Goal: Task Accomplishment & Management: Complete application form

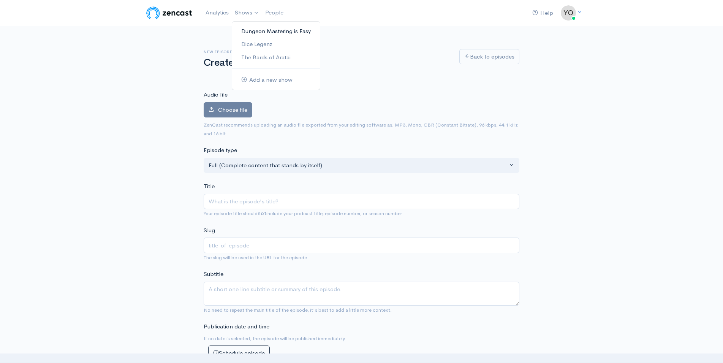
click at [255, 29] on link "Dungeon Mastering is Easy" at bounding box center [276, 31] width 88 height 13
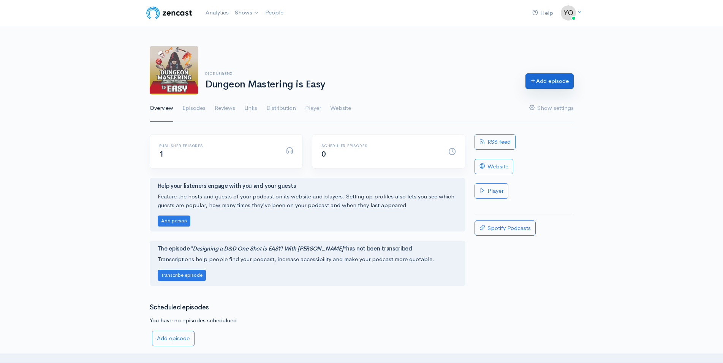
click at [553, 81] on link "Add episode" at bounding box center [550, 81] width 48 height 16
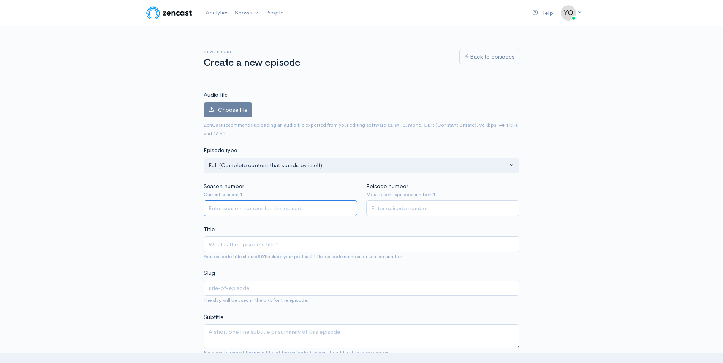
click at [263, 210] on input "Season number" at bounding box center [281, 208] width 154 height 16
type input "1"
click at [397, 209] on input "Episode number" at bounding box center [443, 208] width 154 height 16
type input "2"
click at [287, 245] on input "Title" at bounding box center [362, 244] width 316 height 16
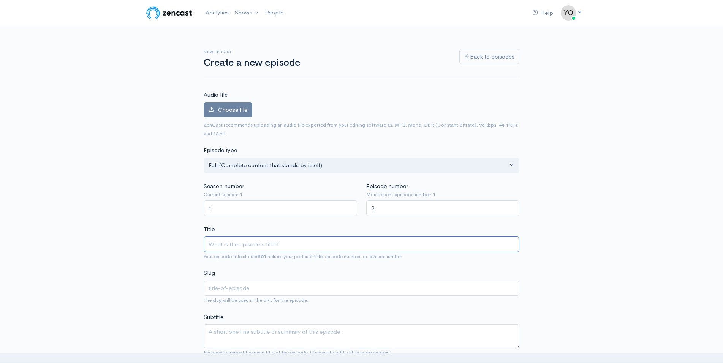
click at [270, 242] on input "Title" at bounding box center [362, 244] width 316 height 16
type input "D"
type input "d"
type input "D&D"
type input "dd"
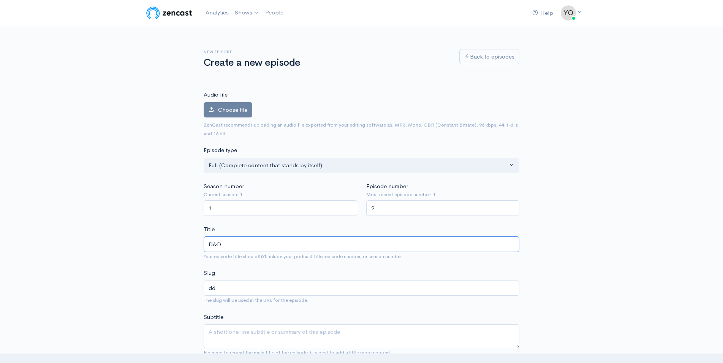
type input "D&D M"
type input "dd-m"
type input "D&D Mas"
type input "dd-mas"
type input "D&D Mast"
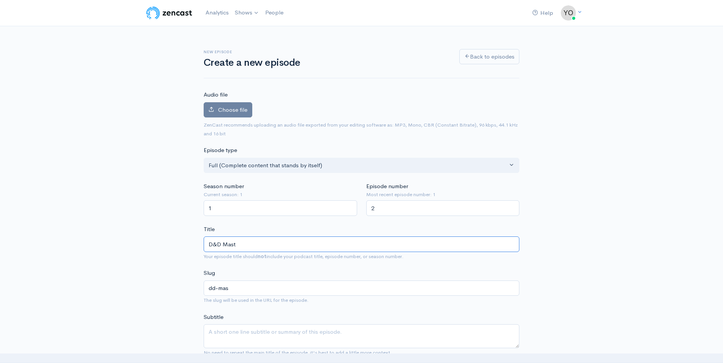
type input "dd-mast"
type input "D&D Master"
type input "dd-master"
type input "D&D Mastercl"
type input "dd-masterc"
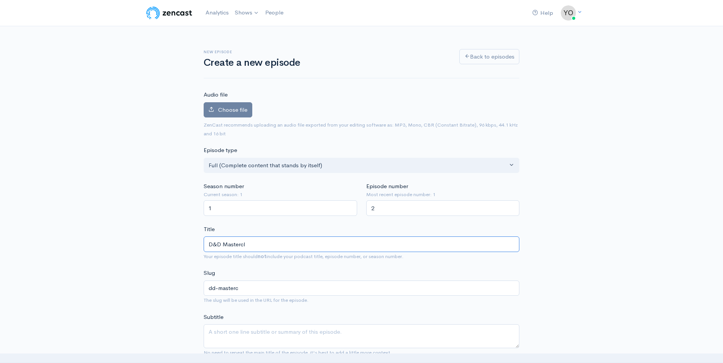
type input "D&D Mastercla"
type input "dd-mastercla"
type input "D&D Masterclas"
type input "dd-masterclas"
type input "D&D Masterclass"
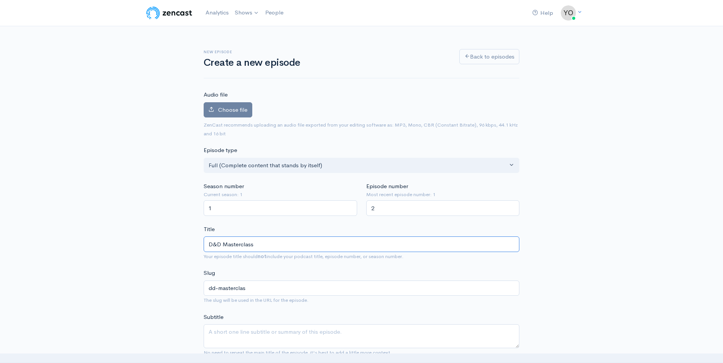
type input "dd-masterclass"
type input "D&D Masterclass—M"
type input "dd-masterclassm"
type input "D&D Masterclass—Mak"
type input "dd-masterclassmak"
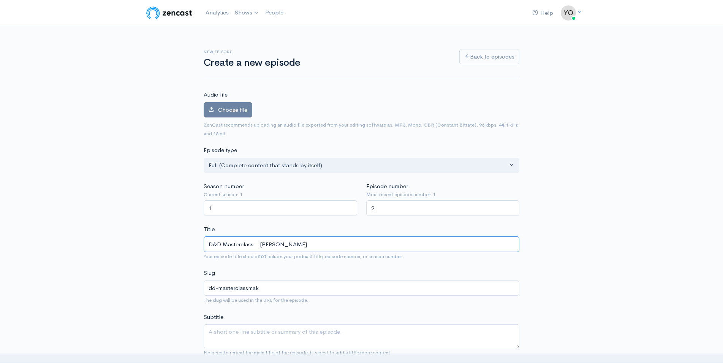
type input "D&D Masterclass—Makin"
type input "dd-masterclassmakin"
type input "D&D Masterclass—Making"
type input "dd-masterclassmaking"
type input "D&D Masterclass—Making M"
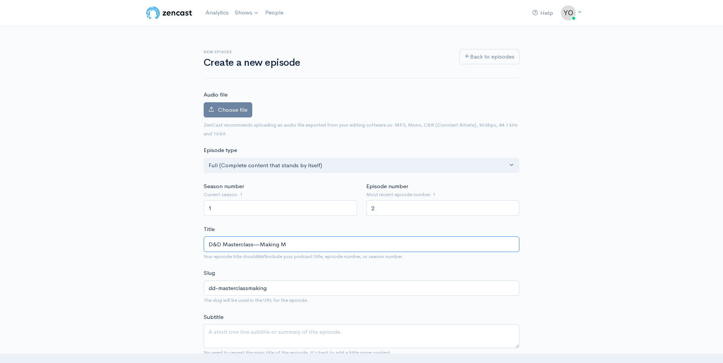
type input "dd-masterclassmaking-m"
type input "D&D Masterclass—Making Mo"
type input "dd-masterclassmaking-mo"
type input "D&D Masterclass—Making Mon"
type input "dd-masterclassmaking-mon"
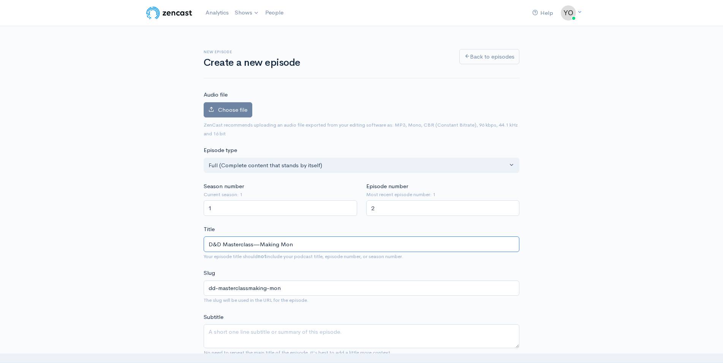
type input "D&D Masterclass—Making Mons"
type input "dd-masterclassmaking-mons"
type input "D&D Masterclass—Making Monst"
type input "dd-masterclassmaking-monst"
type input "D&D Masterclass—Making Monster"
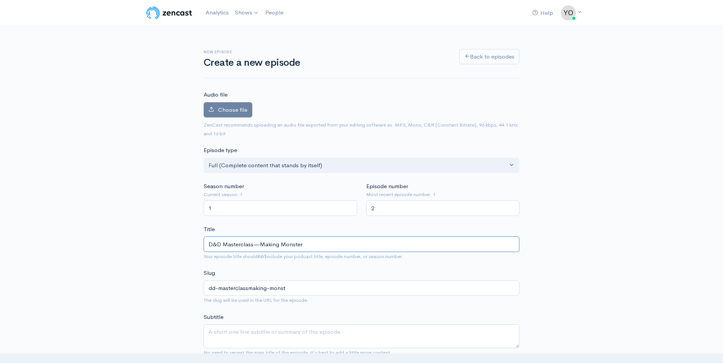
type input "dd-masterclassmaking-monster"
type input "D&D Masterclass—Making Monsters"
type input "dd-masterclassmaking-monsters"
type input "D&D Masterclass—Making Monsters S"
type input "dd-masterclassmaking-monsters-s"
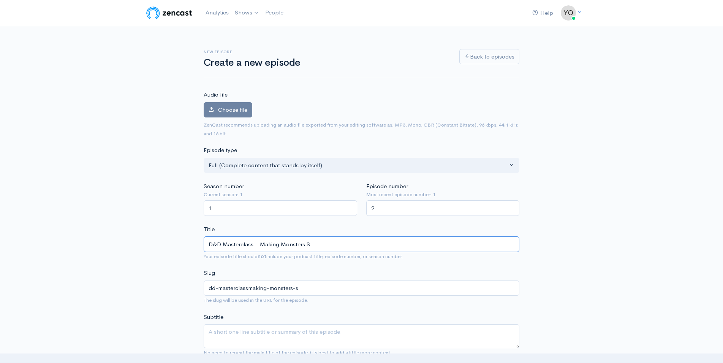
type input "D&D Masterclass—Making Monsters Sc"
type input "dd-masterclassmaking-monsters-sc"
type input "D&D Masterclass—Making Monsters Scar"
type input "dd-masterclassmaking-monsters-scar"
type input "D&D Masterclass—Making Monsters Scary"
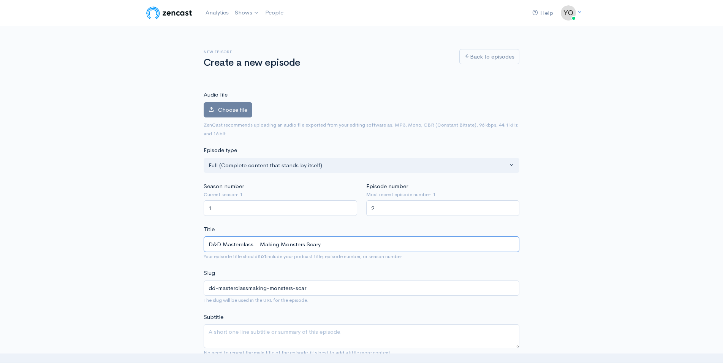
type input "dd-masterclassmaking-monsters-scary"
type input "D&D Masterclass—Making Monsters Scary l"
type input "dd-masterclassmaking-monsters-scary-l"
type input "D&D Masterclass—Making Monsters Scary li"
type input "dd-masterclassmaking-monsters-scary-li"
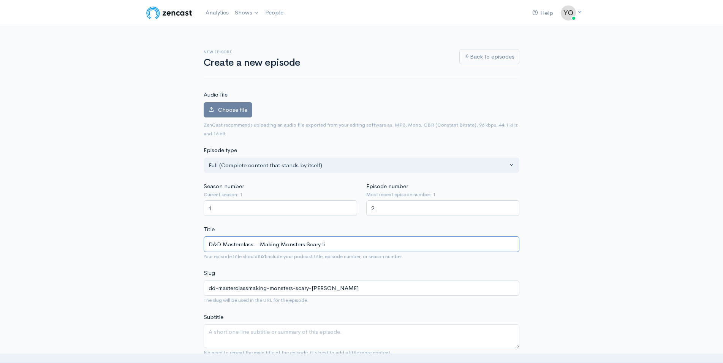
type input "D&D Masterclass—Making Monsters Scary lik"
type input "dd-masterclassmaking-monsters-scary-lik"
type input "D&D Masterclass—Making Monsters Scary like"
type input "dd-masterclassmaking-monsters-scary-like"
type input "D&D Masterclass—Making Monsters Scary lik"
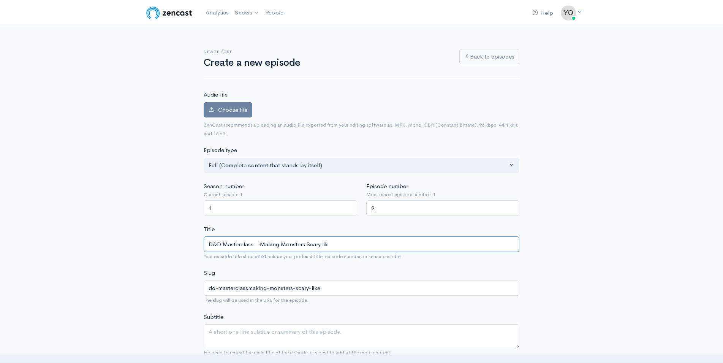
type input "dd-masterclassmaking-monsters-scary-lik"
type input "D&D Masterclass—Making Monsters Scary li"
type input "dd-masterclassmaking-monsters-scary-li"
type input "D&D Masterclass—Making Monsters Scary l"
type input "dd-masterclassmaking-monsters-scary-l"
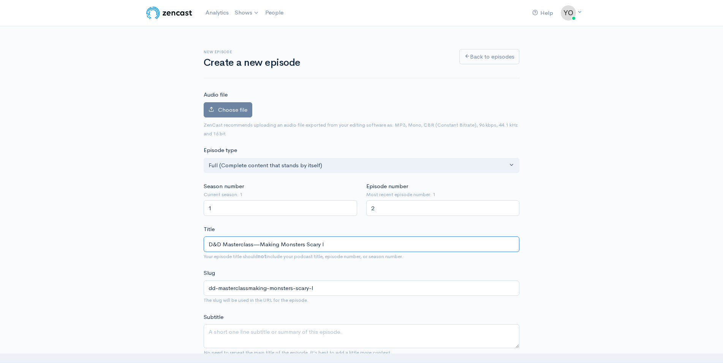
type input "D&D Masterclass—Making Monsters Scary"
type input "dd-masterclassmaking-monsters-scary"
type input "D&D Masterclass—Making Monsters Scary wi"
type input "dd-masterclassmaking-monsters-scary-wi"
type input "D&D Masterclass—Making Monsters Scary wit"
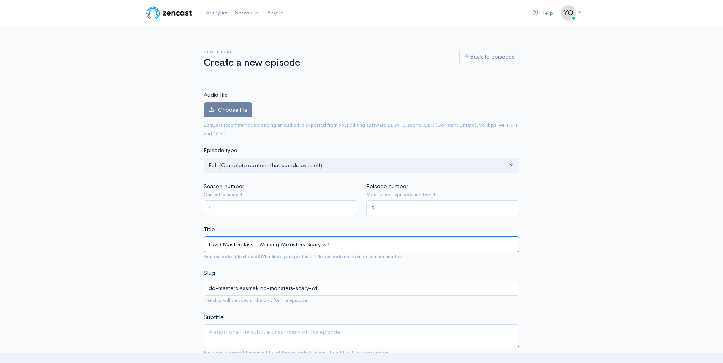
type input "dd-masterclassmaking-monsters-scary-wit"
type input "D&D Masterclass—Making Monsters Scary with"
type input "dd-masterclassmaking-monsters-scary-with"
type input "D&D Masterclass—Making Monsters Scary with G"
type input "dd-masterclassmaking-monsters-scary-with-g"
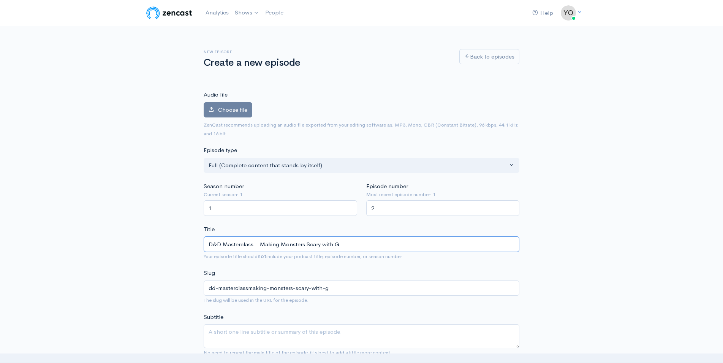
type input "D&D Masterclass—Making Monsters Scary with Gn"
type input "dd-masterclassmaking-monsters-scary-with-gn"
type input "D&D Masterclass—Making Monsters Scary with Gno"
type input "dd-masterclassmaking-monsters-scary-with-gno"
type input "D&D Masterclass—Making Monsters Scary with Gnom"
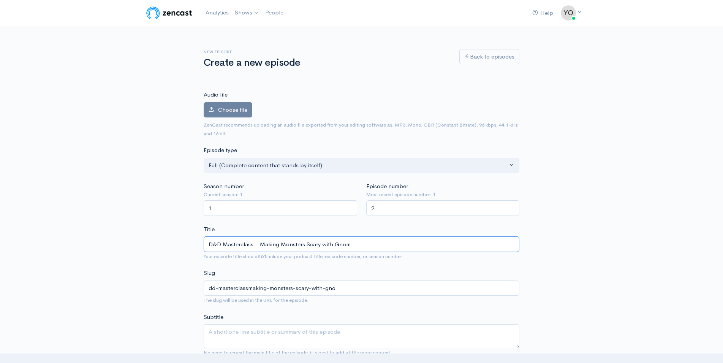
type input "dd-masterclassmaking-monsters-scary-with-gnom"
type input "D&D Masterclass—Making Monsters Scary with Gnome"
type input "dd-masterclassmaking-monsters-scary-with-gnome"
type input "D&D Masterclass—Making Monsters Scary with Gnome A"
type input "dd-masterclassmaking-monsters-scary-with-gnome-a"
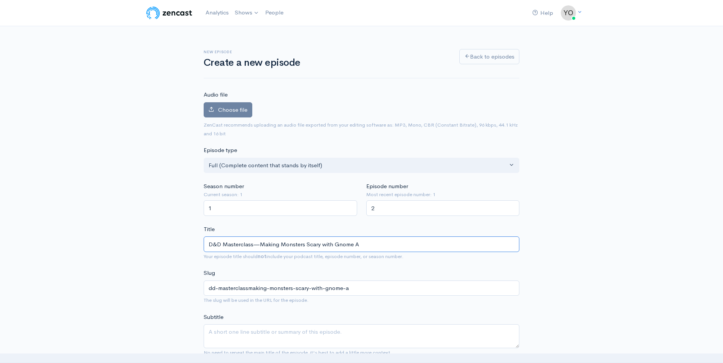
type input "D&D Masterclass—Making Monsters Scary with Gnome An"
type input "dd-masterclassmaking-monsters-scary-with-gnome-an"
type input "D&D Masterclass—Making Monsters Scary with Gnome Ann"
type input "dd-masterclassmaking-monsters-scary-with-gnome-ann"
type input "D&D Masterclass—Making Monsters Scary with Gnome Anne"
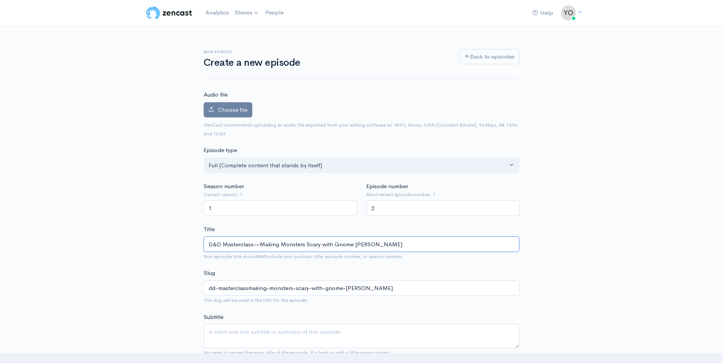
type input "dd-masterclassmaking-monsters-scary-with-gnome-anne"
drag, startPoint x: 259, startPoint y: 245, endPoint x: 185, endPoint y: 241, distance: 74.2
click at [204, 241] on input "D&D Masterclass—Making Monsters Scary with Gnome Anne" at bounding box center [362, 244] width 316 height 16
type input "Making Monsters Scary with Gnome [PERSON_NAME]"
type input "making-monsters-scary-with-gnome-[PERSON_NAME]"
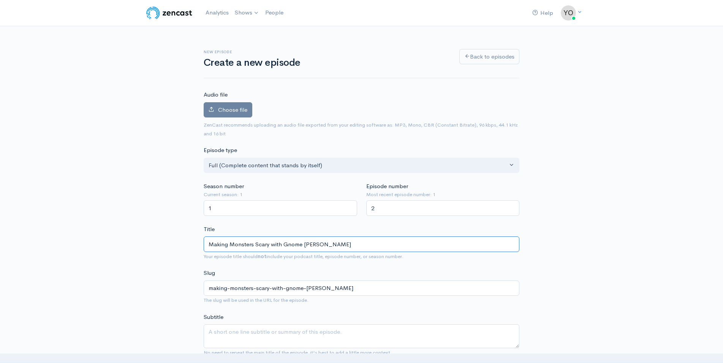
type input "Making Monsters Scary with Gnome [PERSON_NAME]"
click at [314, 333] on textarea "Subtitle" at bounding box center [362, 336] width 316 height 24
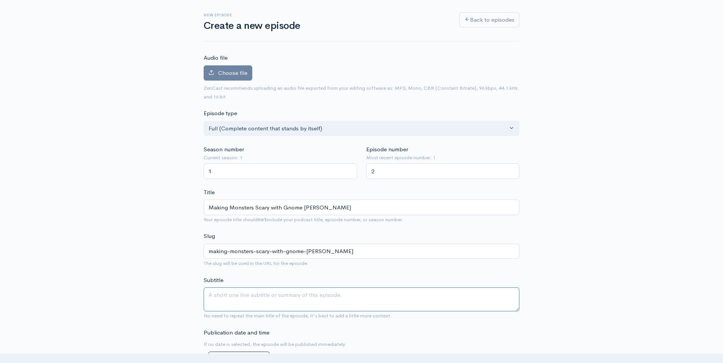
scroll to position [78, 0]
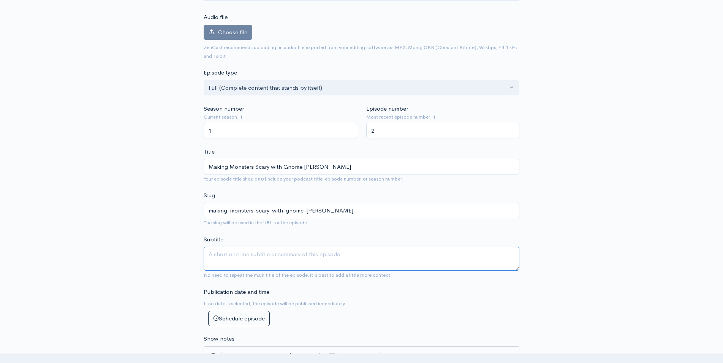
click at [251, 253] on textarea "Subtitle" at bounding box center [362, 259] width 316 height 24
click at [305, 254] on textarea "D&D content creator and livestreamer shares EASY tips and tricks on bringing" at bounding box center [362, 259] width 316 height 24
click at [293, 255] on textarea "D&D content creator and livestreamer shares EASY tips and tricks on bringing" at bounding box center [362, 259] width 316 height 24
click at [464, 256] on textarea "D&D content creator and live-streamer, Gnome Anne shares EASY tips and tricks o…" at bounding box center [362, 259] width 316 height 24
type textarea "D&D content creator and live-streamer, Gnome [PERSON_NAME] shares EASY tips and…"
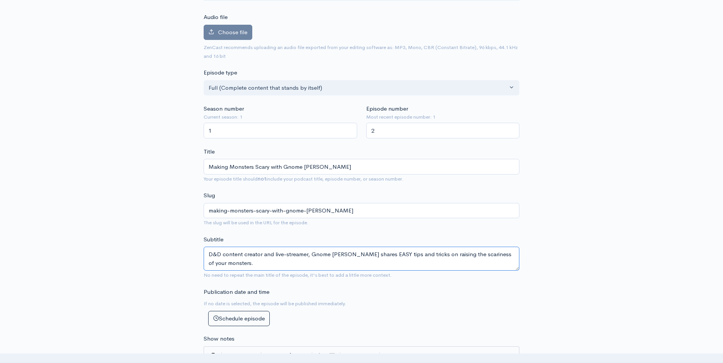
scroll to position [271, 0]
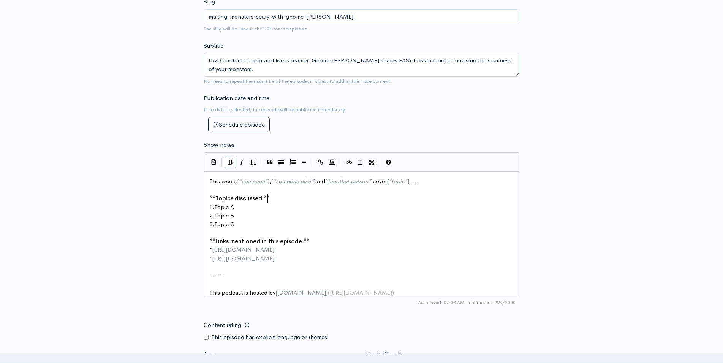
click at [271, 196] on pre "** Topics discussed: **" at bounding box center [365, 198] width 314 height 9
type textarea "This week, [*someone*], [*someone else*] and [*another person*] cover [*topic*]…"
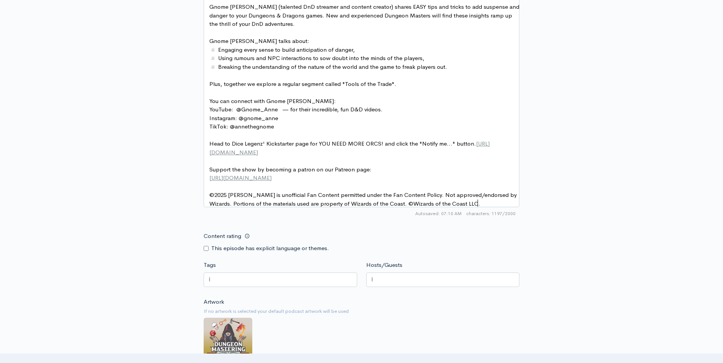
scroll to position [529, 0]
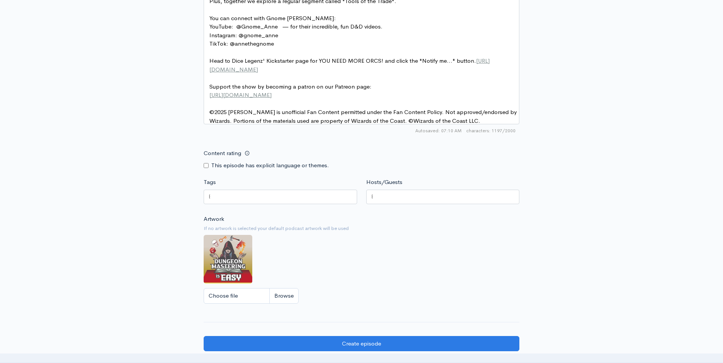
click at [417, 203] on div at bounding box center [443, 197] width 154 height 14
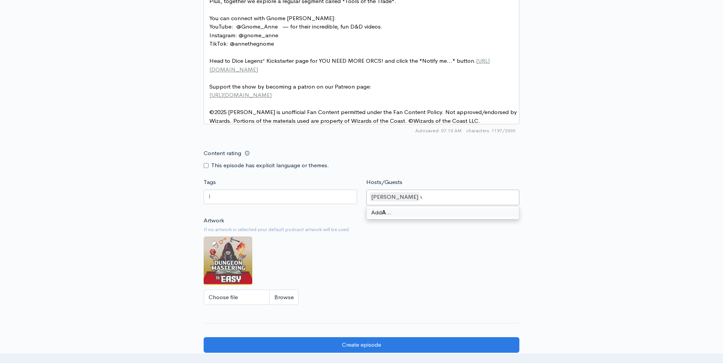
scroll to position [0, 5]
type input "AJ Pickett"
type input "Gnome [PERSON_NAME]"
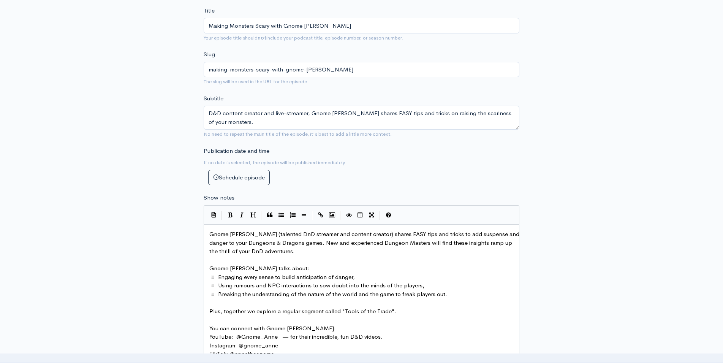
scroll to position [0, 0]
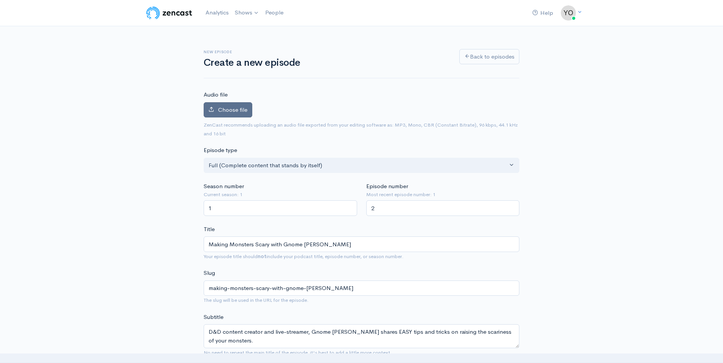
click at [238, 113] on span "Choose file" at bounding box center [232, 109] width 29 height 7
click at [0, 0] on input "Choose file" at bounding box center [0, 0] width 0 height 0
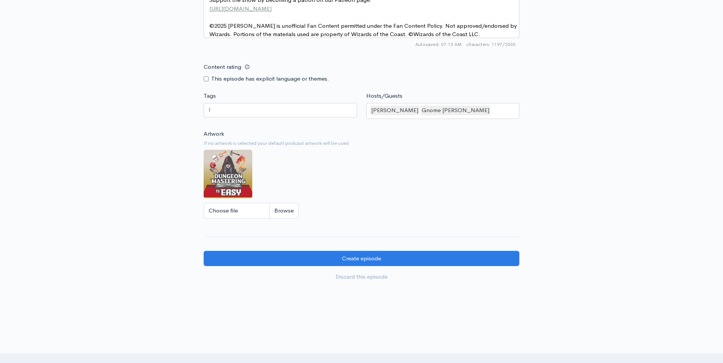
scroll to position [659, 0]
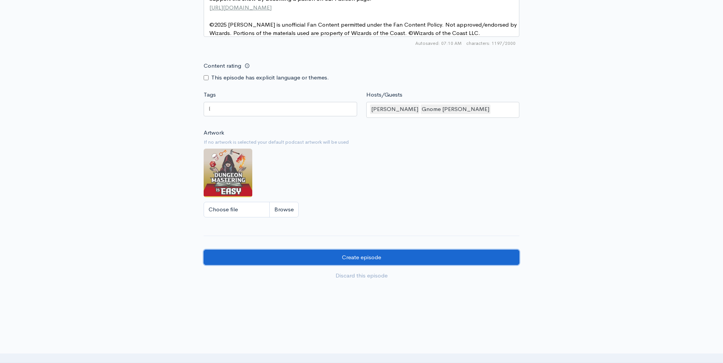
click at [360, 257] on input "Create episode" at bounding box center [362, 258] width 316 height 16
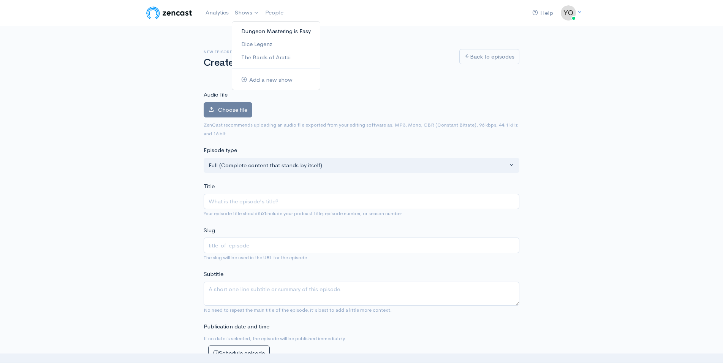
click at [251, 29] on link "Dungeon Mastering is Easy" at bounding box center [276, 31] width 88 height 13
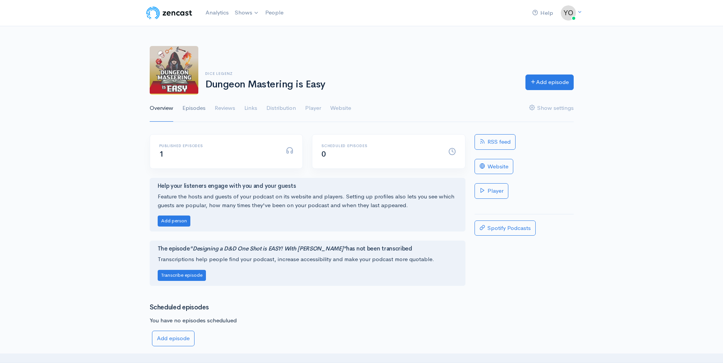
click at [194, 110] on link "Episodes" at bounding box center [193, 108] width 23 height 27
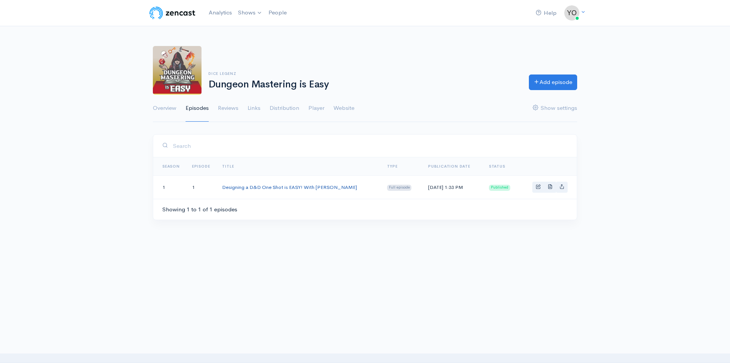
click at [286, 187] on link "Designing a D&D One Shot is EASY! With AJ Pickett" at bounding box center [289, 187] width 135 height 6
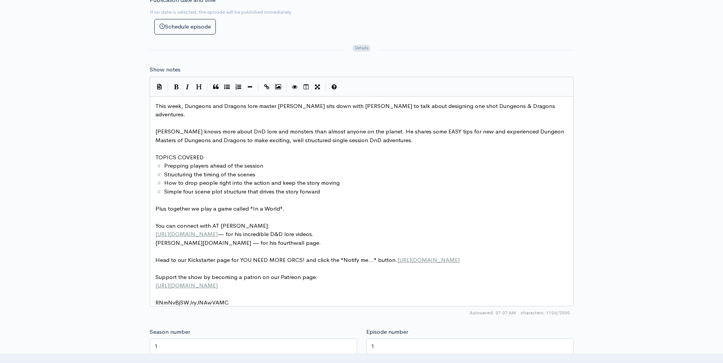
scroll to position [3, 0]
click at [267, 153] on pre "TOPICS COVERED" at bounding box center [365, 157] width 422 height 9
type textarea "This week, Dungeons and Dragons lore master AJ Pickett sits down with Vahid to …"
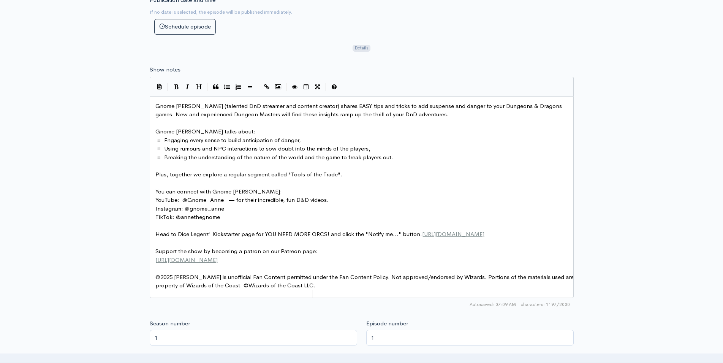
scroll to position [0, 0]
click at [320, 244] on pre "​" at bounding box center [365, 243] width 422 height 9
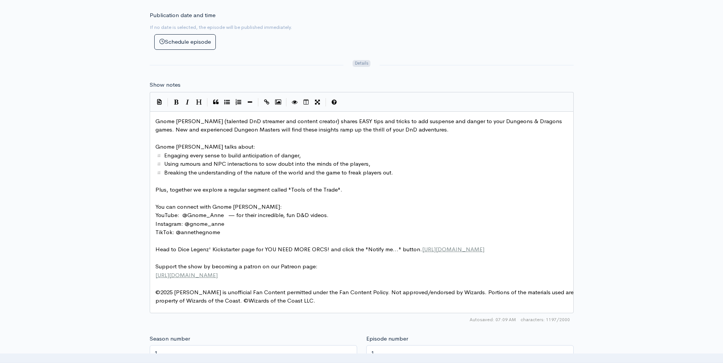
scroll to position [388, 0]
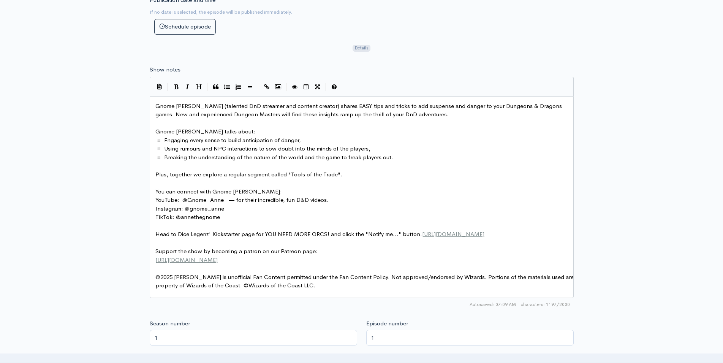
click at [421, 163] on pre "​" at bounding box center [365, 166] width 422 height 9
type textarea "This week, Dungeons and Dragons lore master AJ Pickett sits down with Vahid to …"
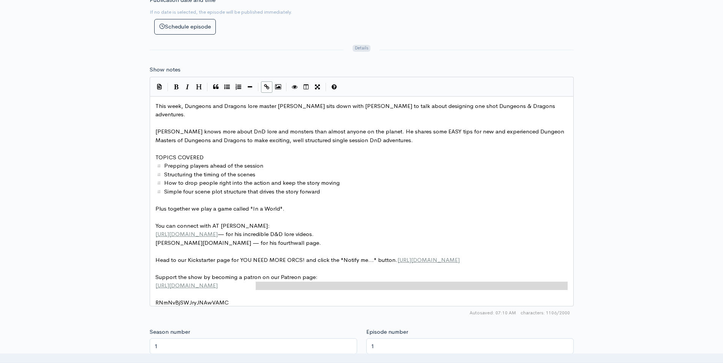
type textarea "RNmNvBjSWJryJNAwVAMC"
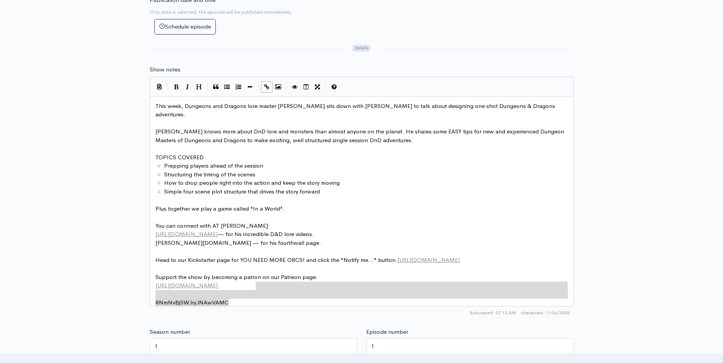
drag, startPoint x: 261, startPoint y: 279, endPoint x: 271, endPoint y: 299, distance: 23.5
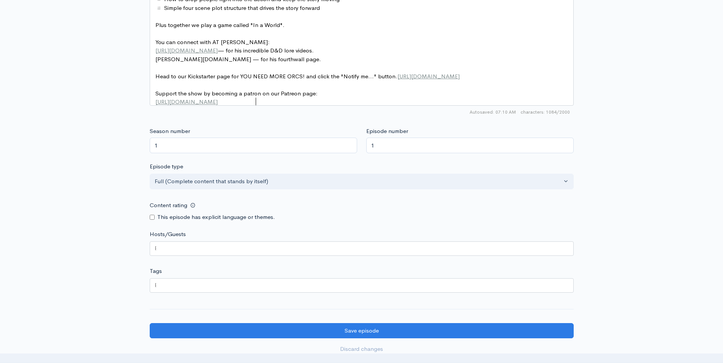
scroll to position [620, 0]
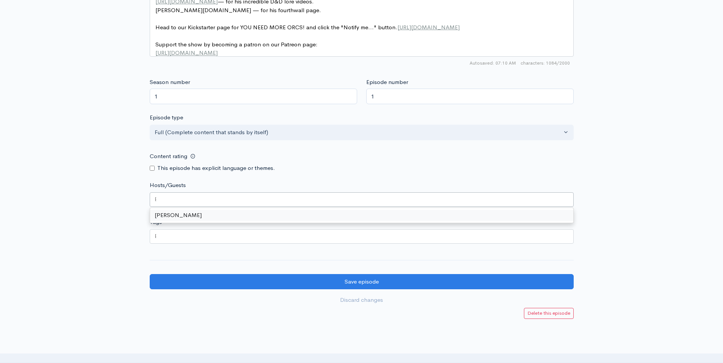
click at [183, 200] on div at bounding box center [362, 199] width 424 height 14
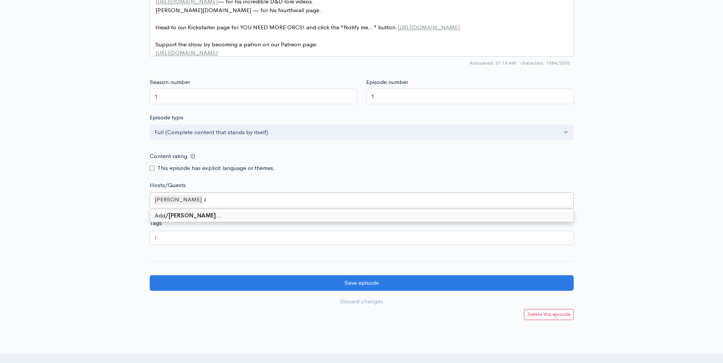
scroll to position [0, 27]
type input "/AJ Pickett"
click at [204, 203] on div "[PERSON_NAME]" at bounding box center [362, 200] width 424 height 16
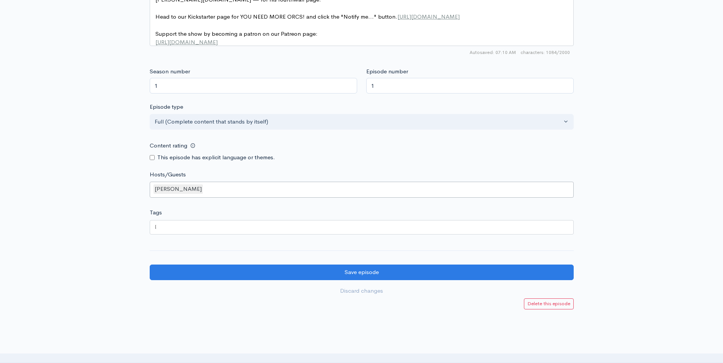
scroll to position [676, 0]
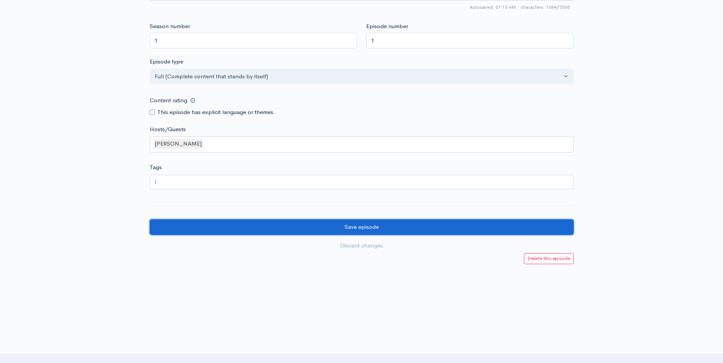
click at [361, 226] on input "Save episode" at bounding box center [362, 227] width 424 height 16
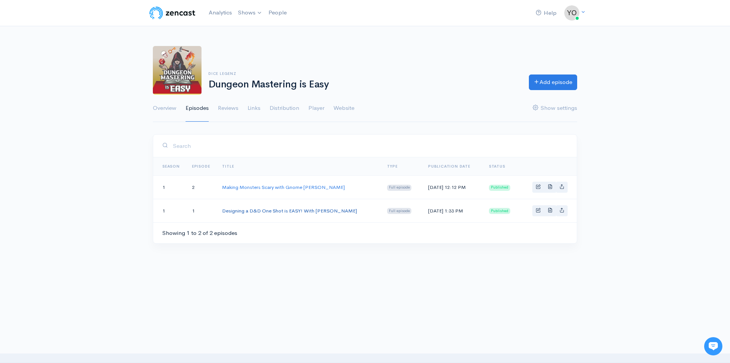
click at [252, 213] on link "Designing a D&D One Shot is EASY! With AJ Pickett" at bounding box center [289, 210] width 135 height 6
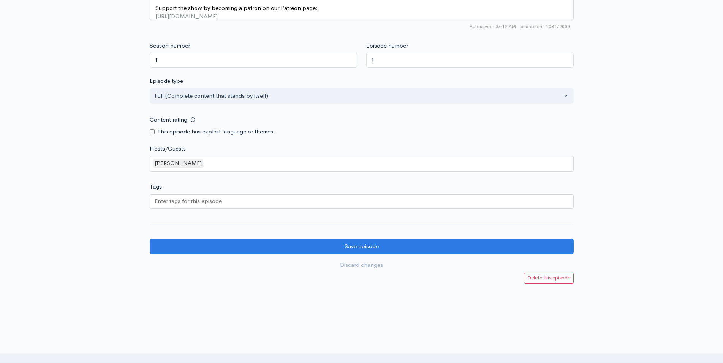
scroll to position [638, 0]
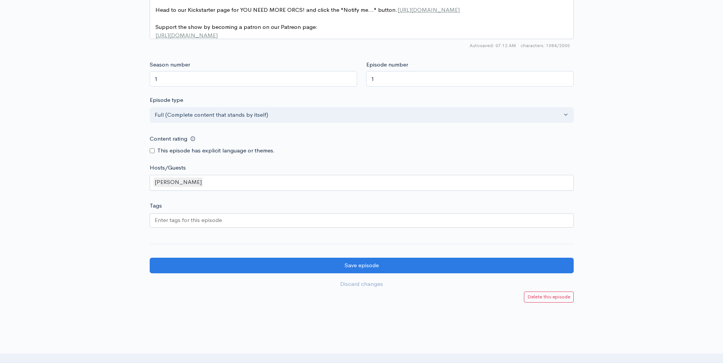
click at [257, 183] on div "[PERSON_NAME]" at bounding box center [362, 183] width 424 height 16
type input "a"
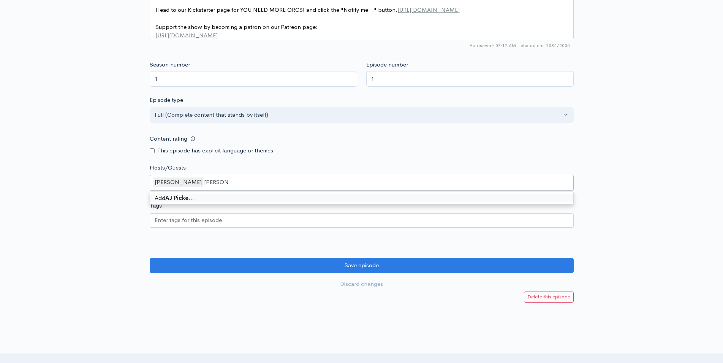
type input "[PERSON_NAME]"
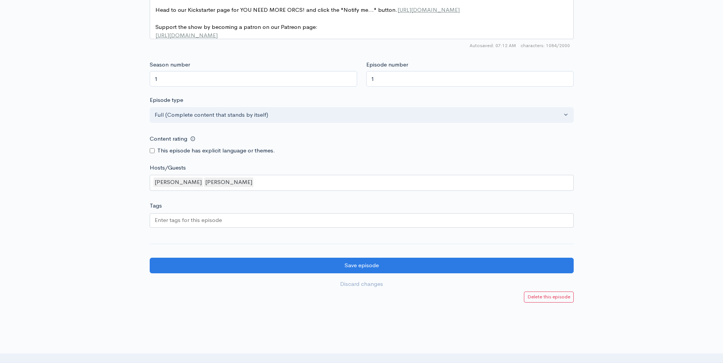
click at [291, 314] on div at bounding box center [361, 314] width 723 height 23
click at [227, 223] on div at bounding box center [362, 220] width 424 height 14
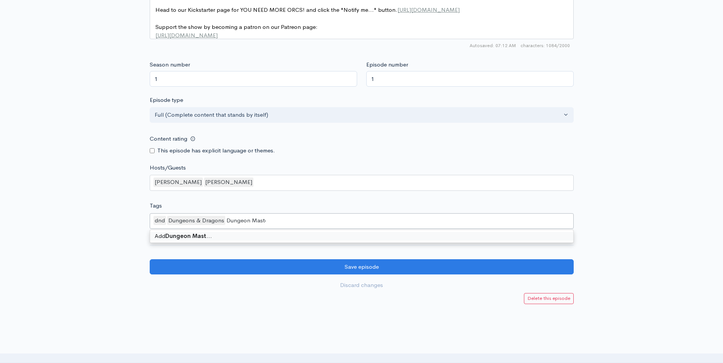
type input "Dungeon Master"
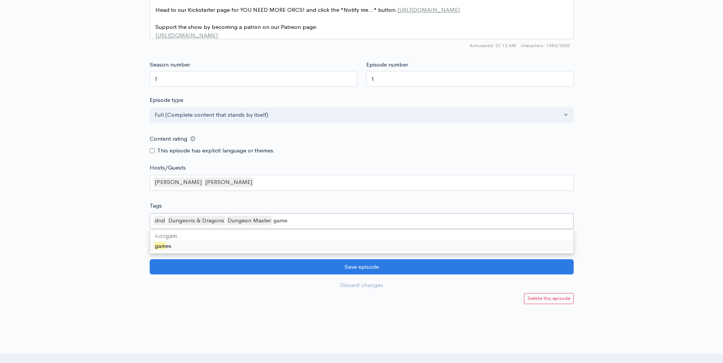
type input "games"
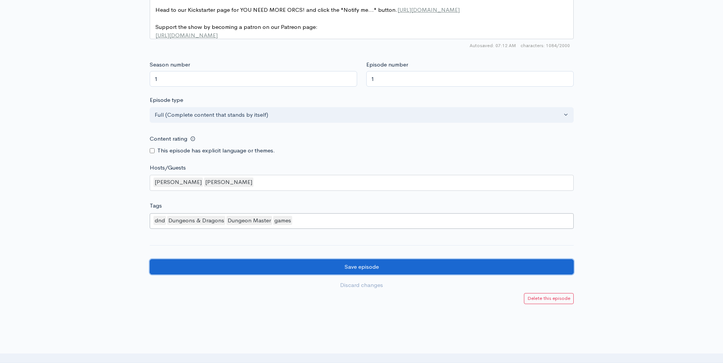
click at [362, 266] on input "Save episode" at bounding box center [362, 267] width 424 height 16
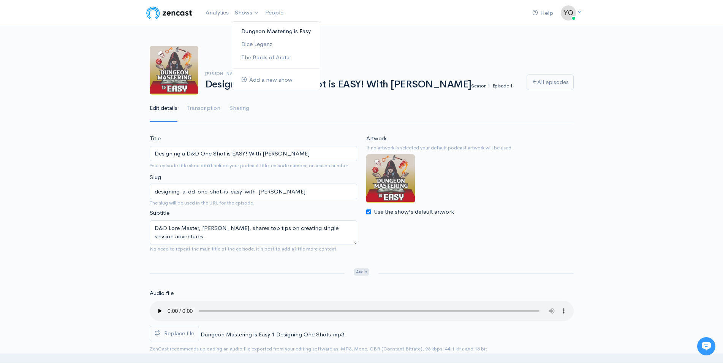
click at [250, 31] on link "Dungeon Mastering is Easy" at bounding box center [276, 31] width 88 height 13
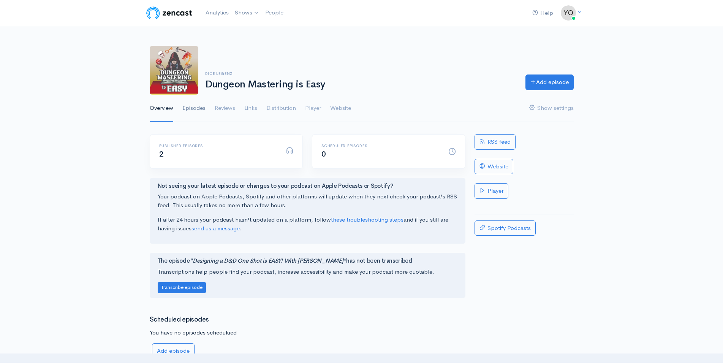
click at [195, 110] on link "Episodes" at bounding box center [193, 108] width 23 height 27
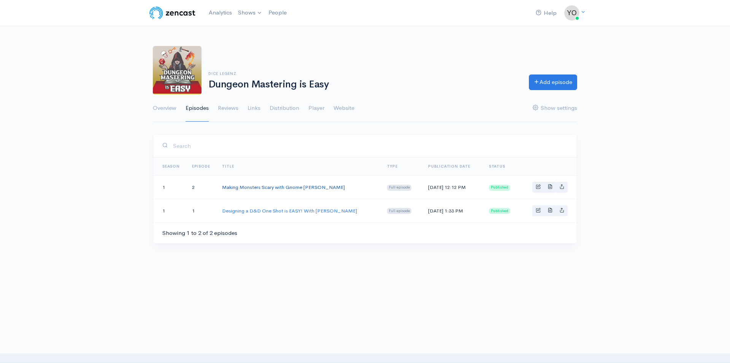
click at [265, 188] on link "Making Monsters Scary with Gnome [PERSON_NAME]" at bounding box center [283, 187] width 123 height 6
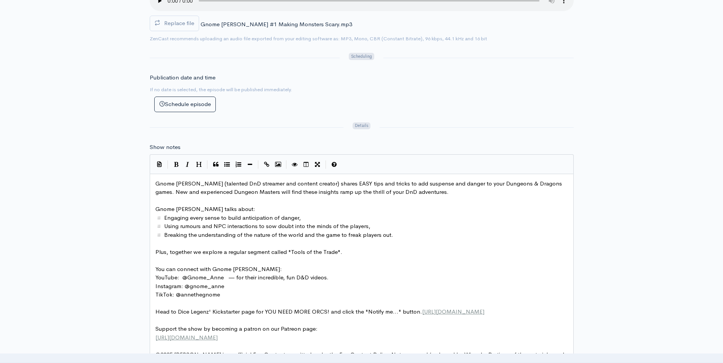
scroll to position [581, 0]
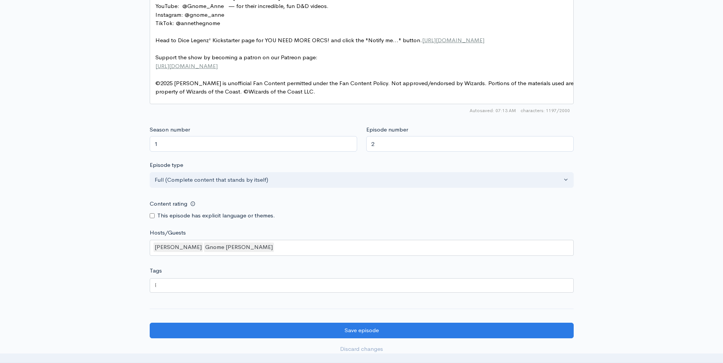
click at [244, 285] on div at bounding box center [362, 285] width 424 height 14
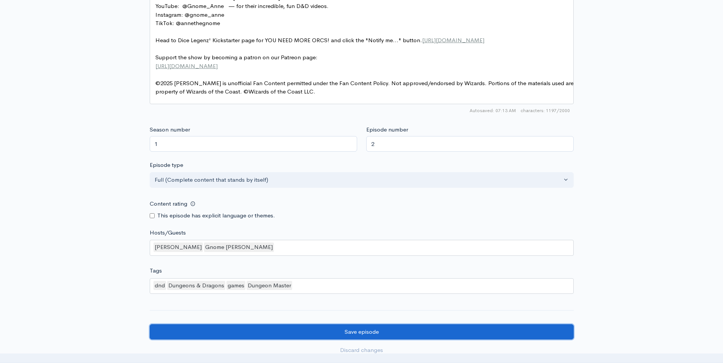
click at [366, 332] on input "Save episode" at bounding box center [362, 332] width 424 height 16
